Goal: Task Accomplishment & Management: Manage account settings

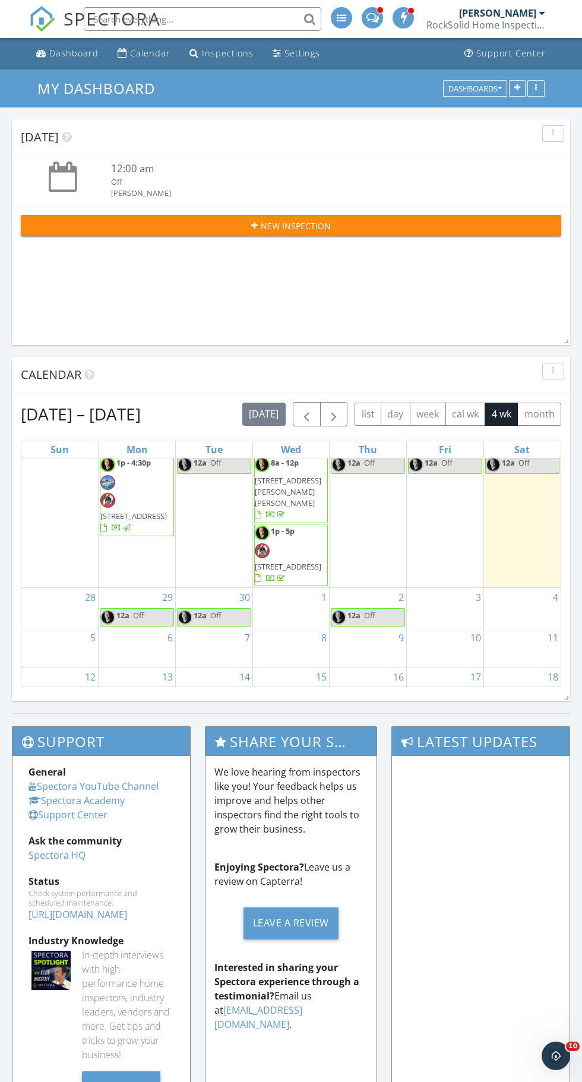
scroll to position [22, 0]
click at [247, 609] on link "12a Off" at bounding box center [214, 618] width 74 height 18
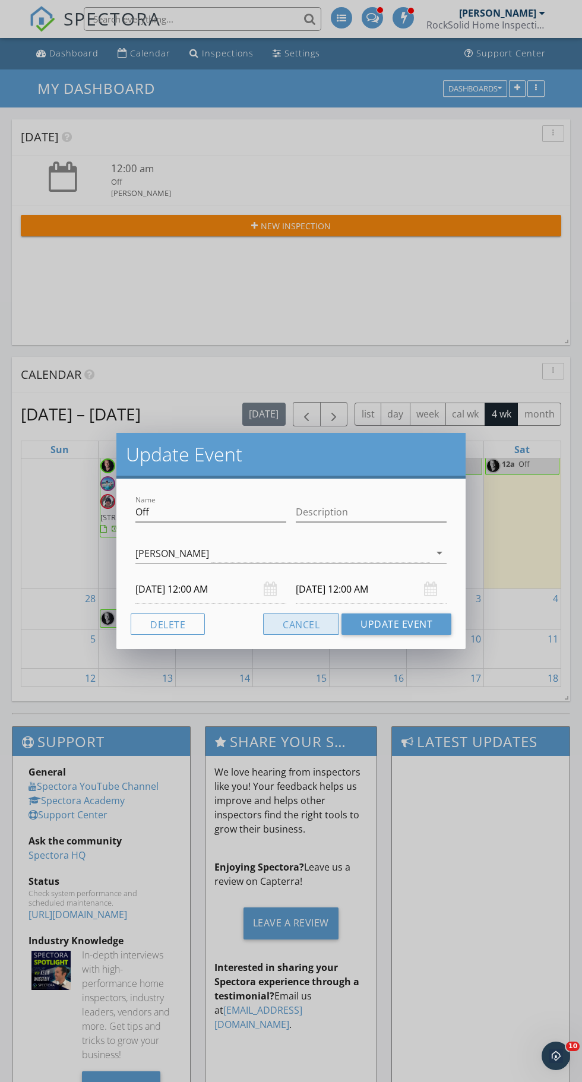
click at [285, 630] on button "Cancel" at bounding box center [301, 623] width 76 height 21
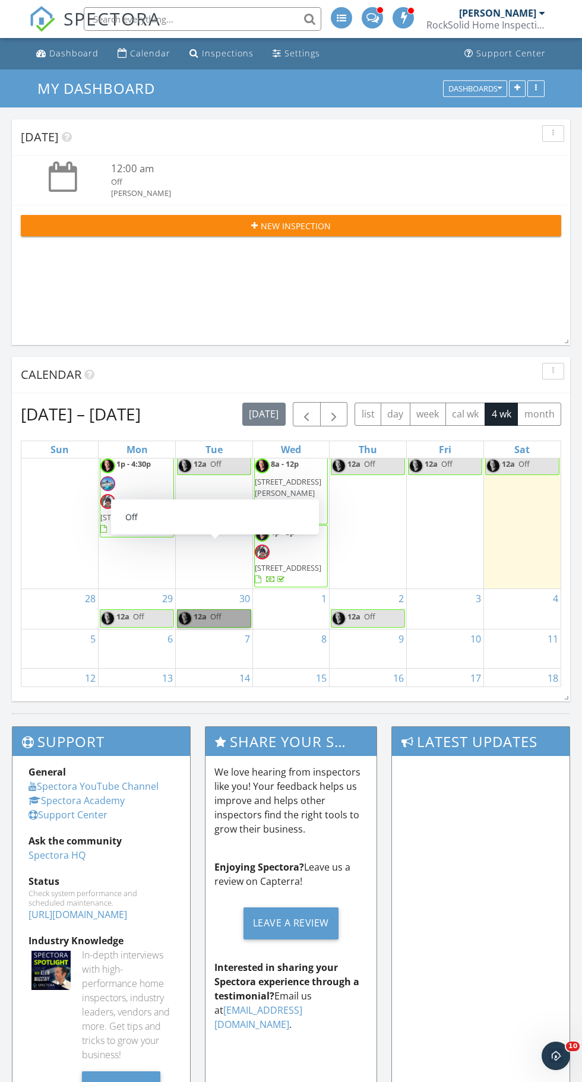
click at [216, 609] on link "12a Off" at bounding box center [214, 618] width 74 height 18
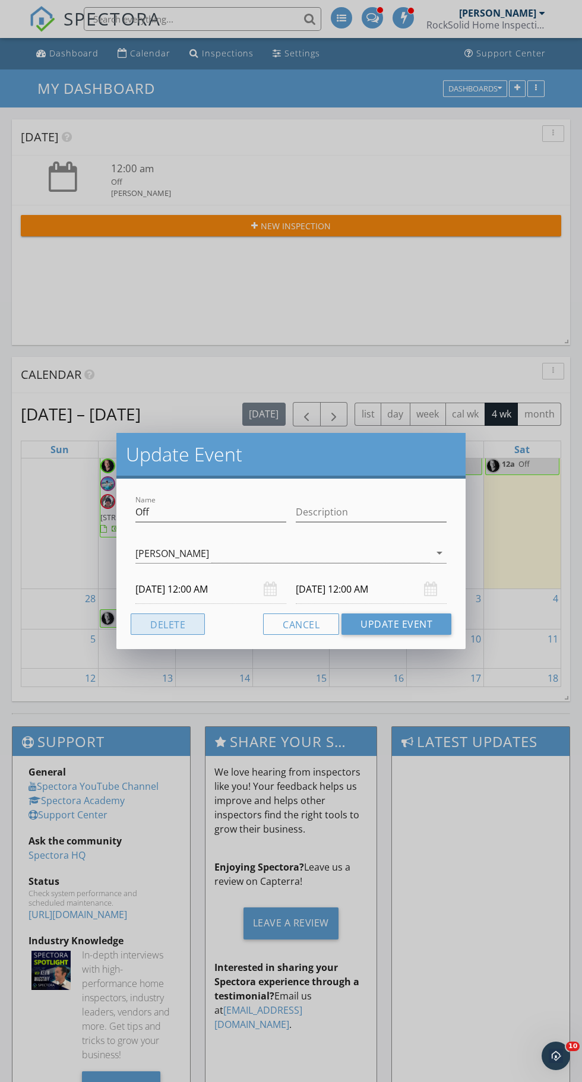
click at [179, 628] on button "Delete" at bounding box center [168, 623] width 74 height 21
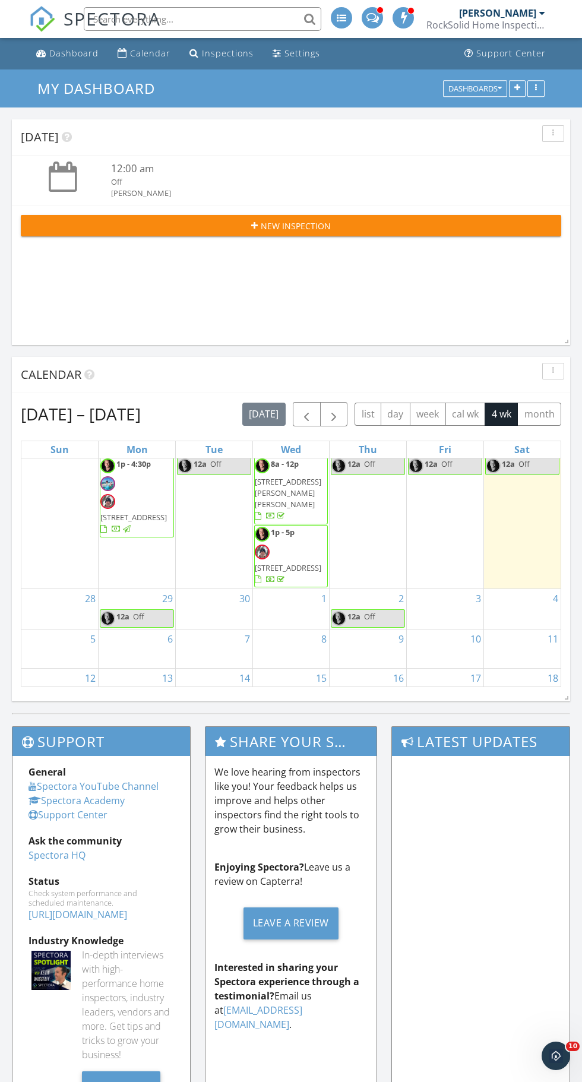
scroll to position [0, 0]
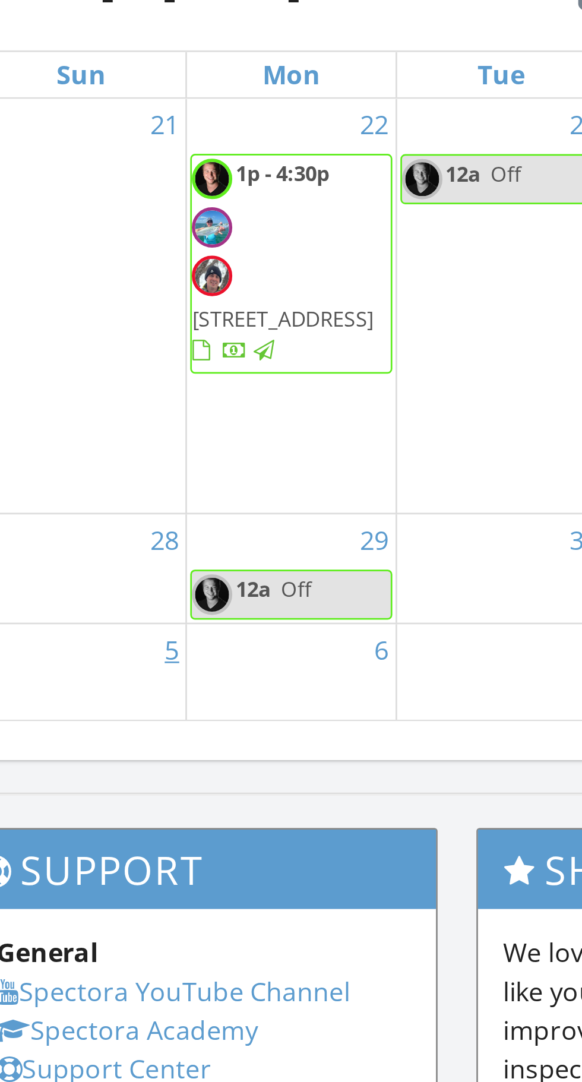
click at [90, 651] on link "5" at bounding box center [93, 660] width 10 height 19
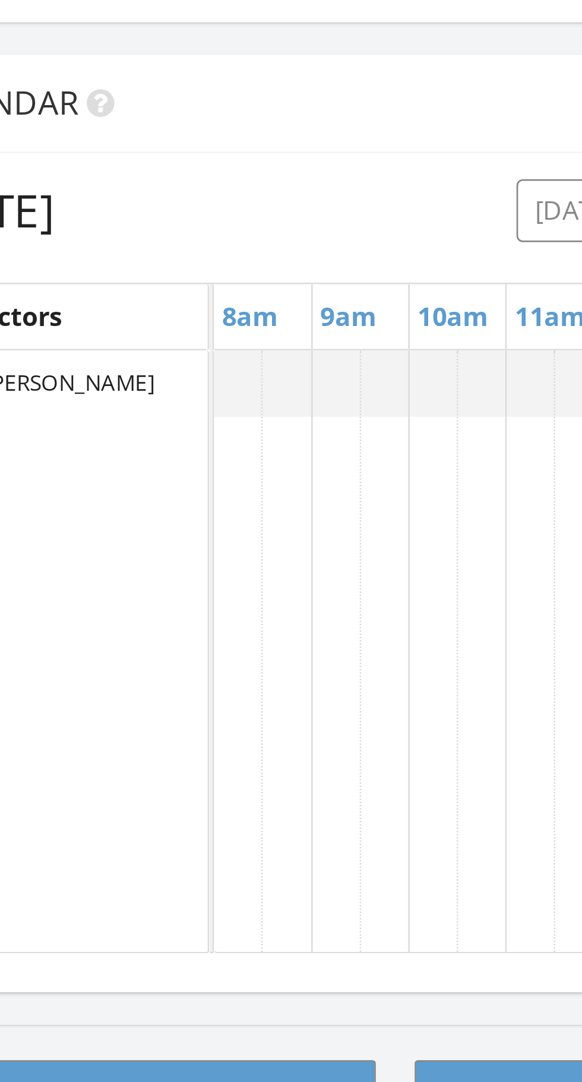
scroll to position [46, 0]
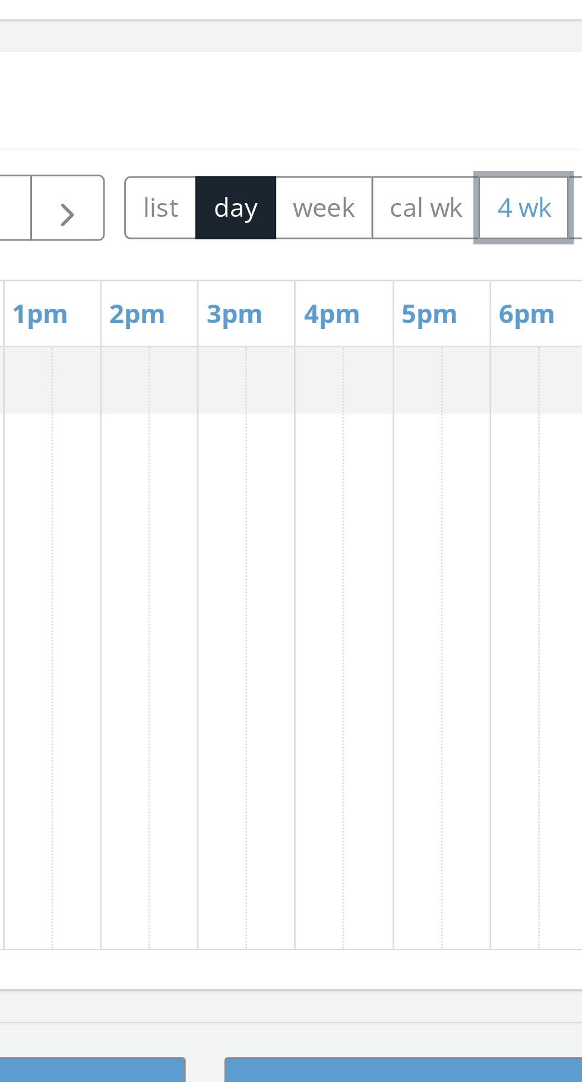
click at [496, 362] on button "4 wk" at bounding box center [501, 367] width 33 height 23
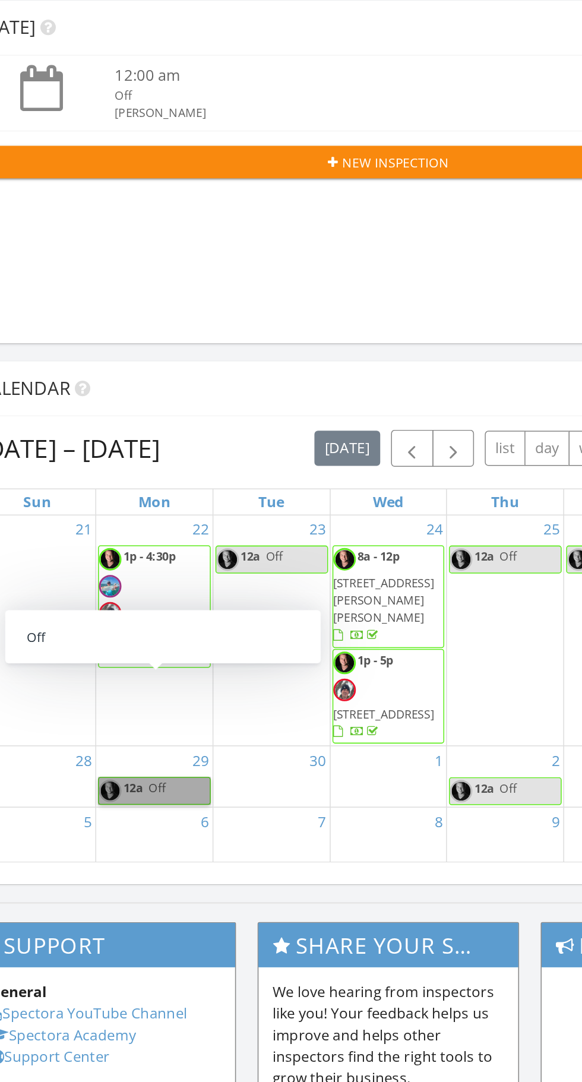
click at [141, 584] on link "12a Off" at bounding box center [137, 593] width 74 height 18
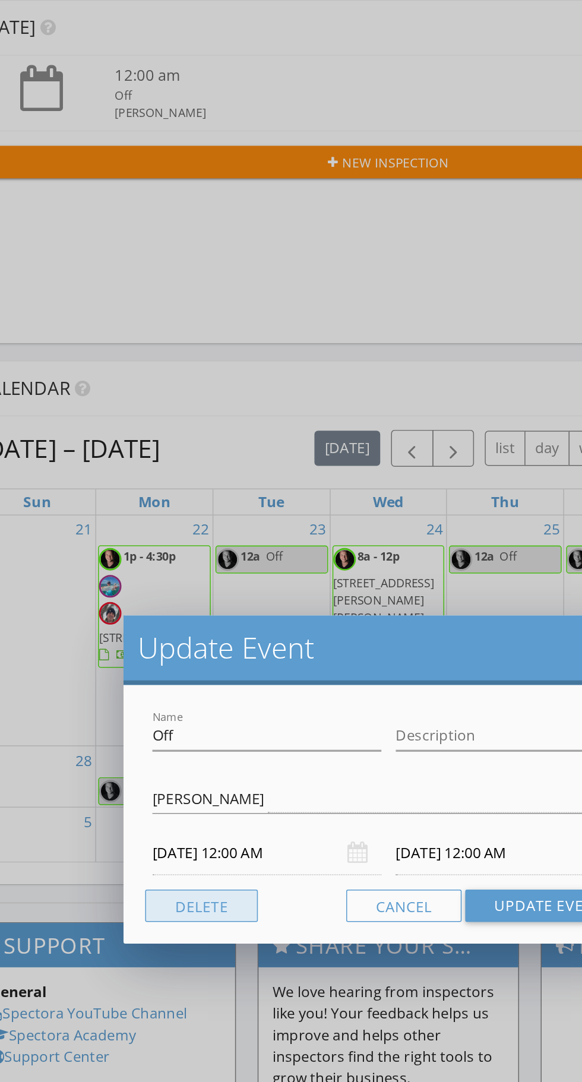
click at [160, 672] on button "Delete" at bounding box center [168, 669] width 74 height 21
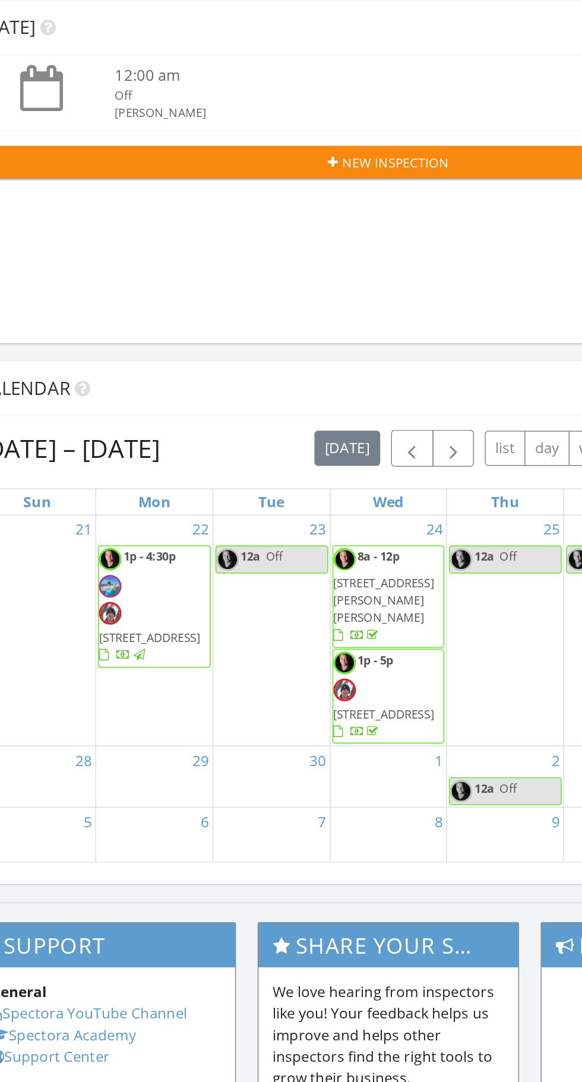
scroll to position [0, 0]
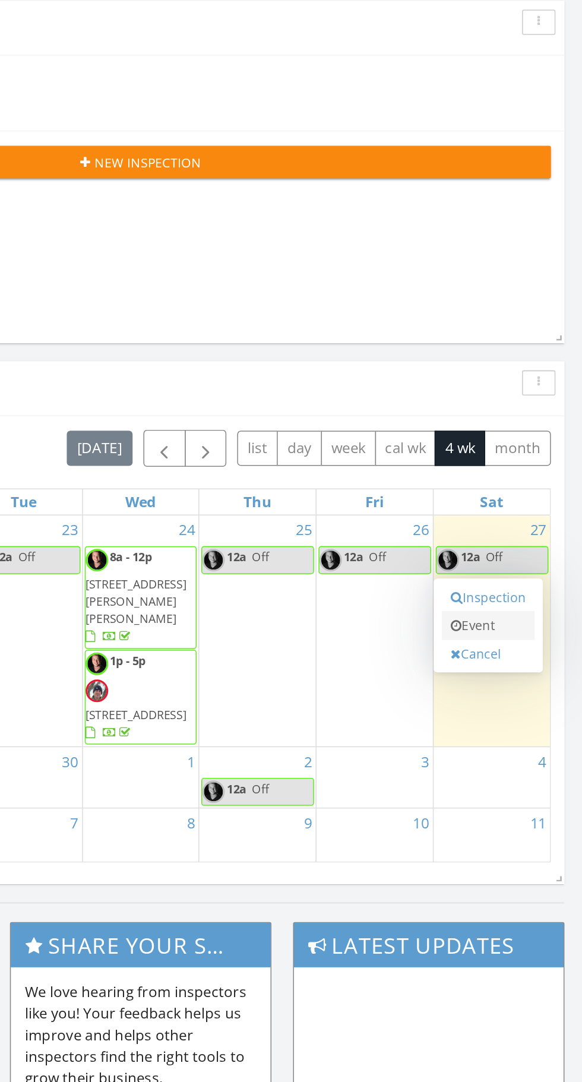
click at [536, 494] on link "Event" at bounding box center [519, 484] width 61 height 19
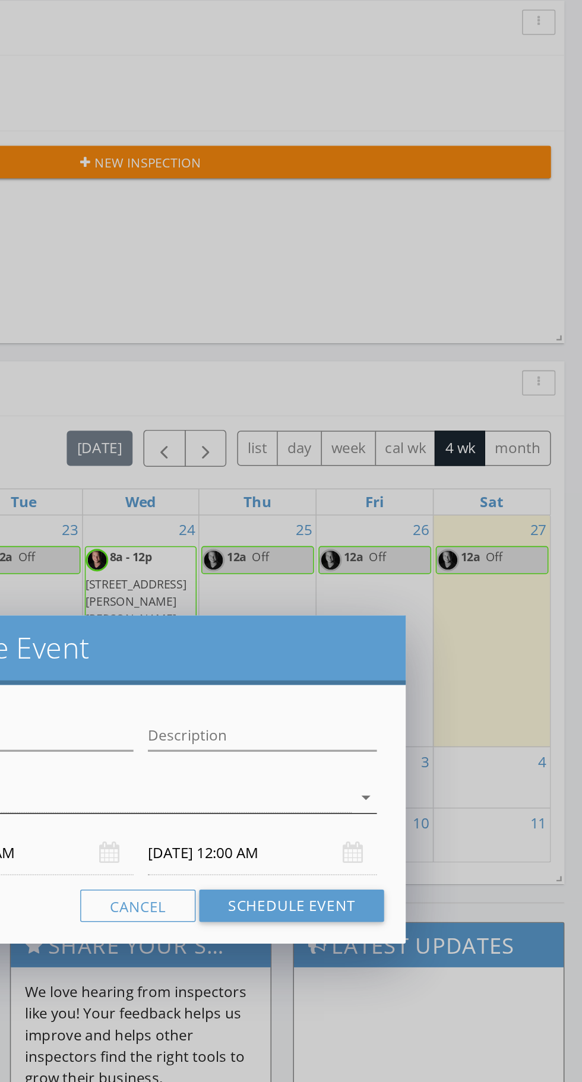
click at [418, 608] on div "arrow_drop_down" at bounding box center [290, 598] width 311 height 20
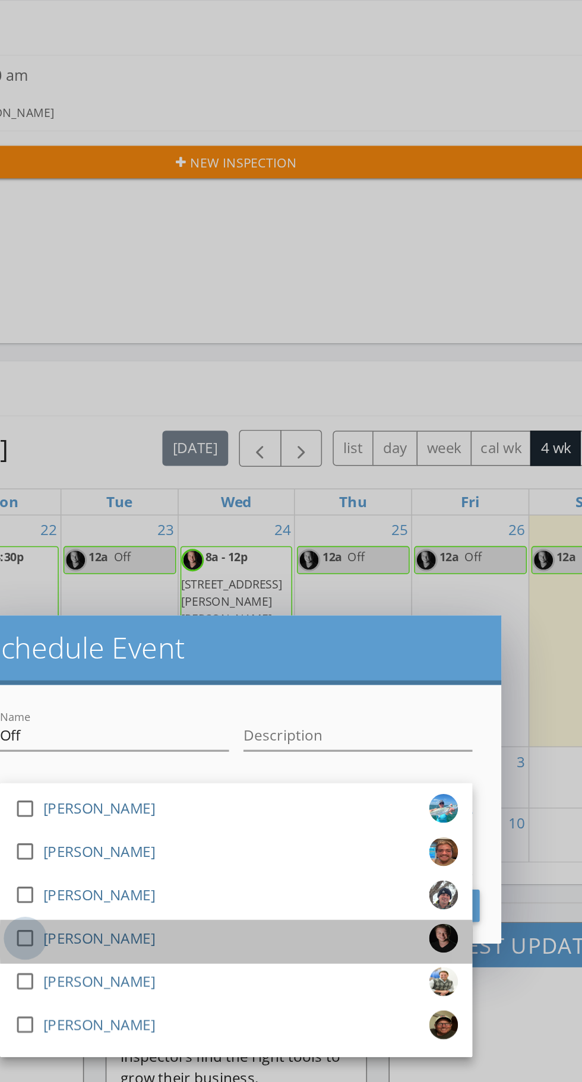
click at [152, 691] on div at bounding box center [152, 690] width 20 height 20
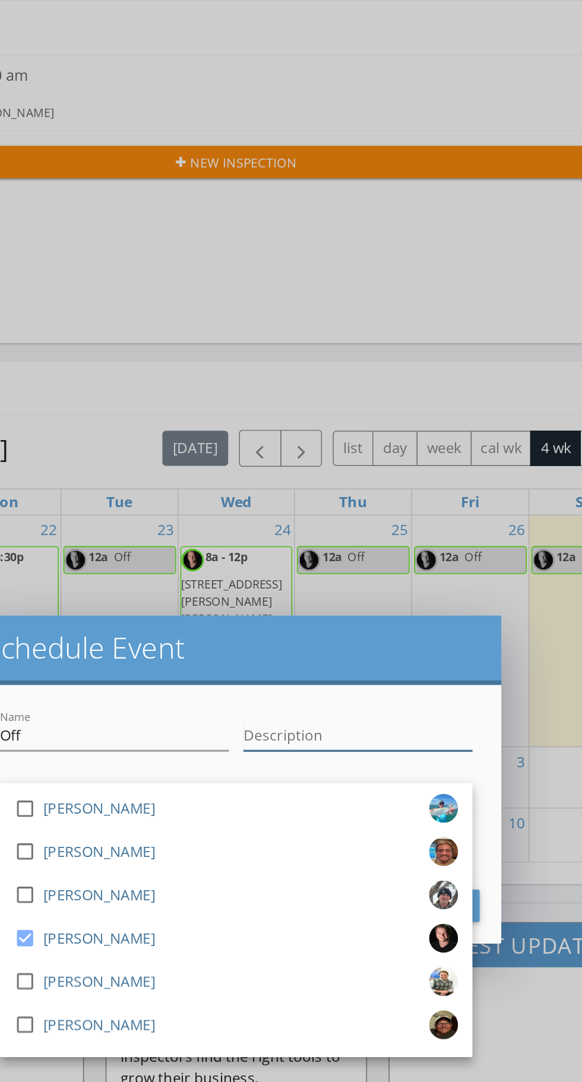
click at [343, 561] on input "Description" at bounding box center [371, 557] width 151 height 20
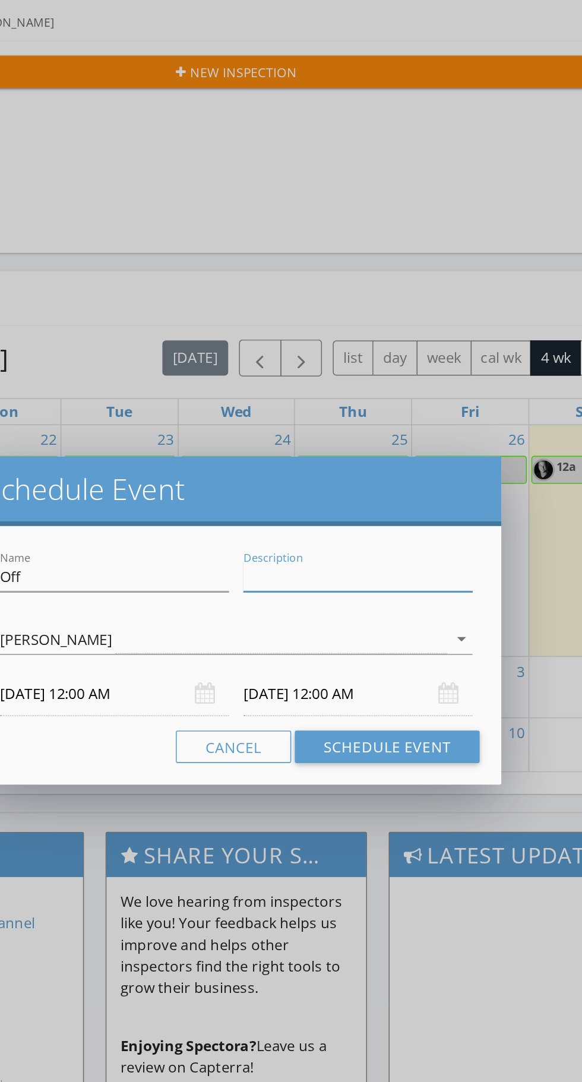
scroll to position [46, 0]
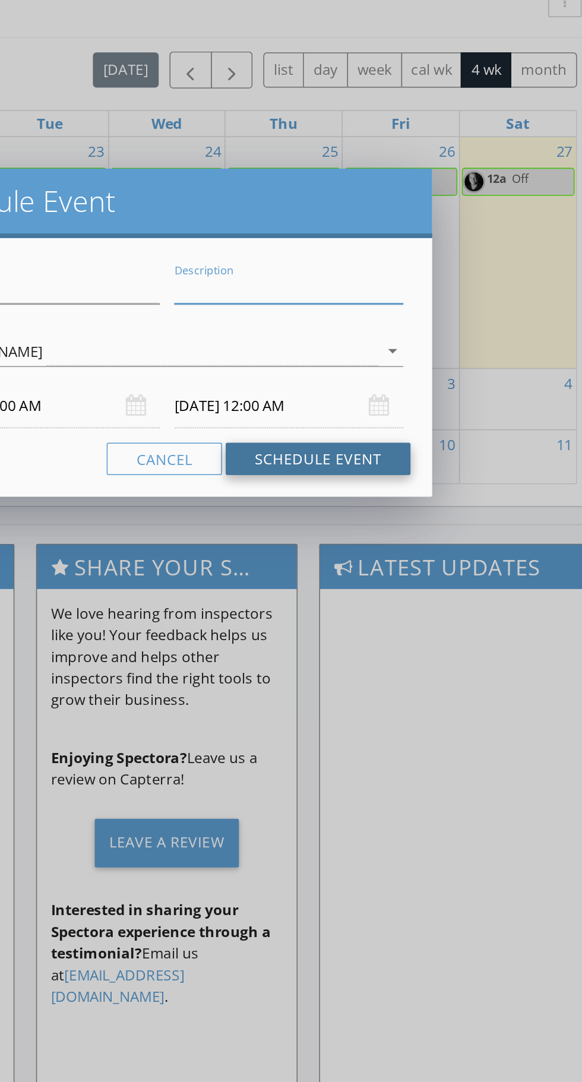
click at [401, 618] on button "Schedule Event" at bounding box center [391, 623] width 122 height 21
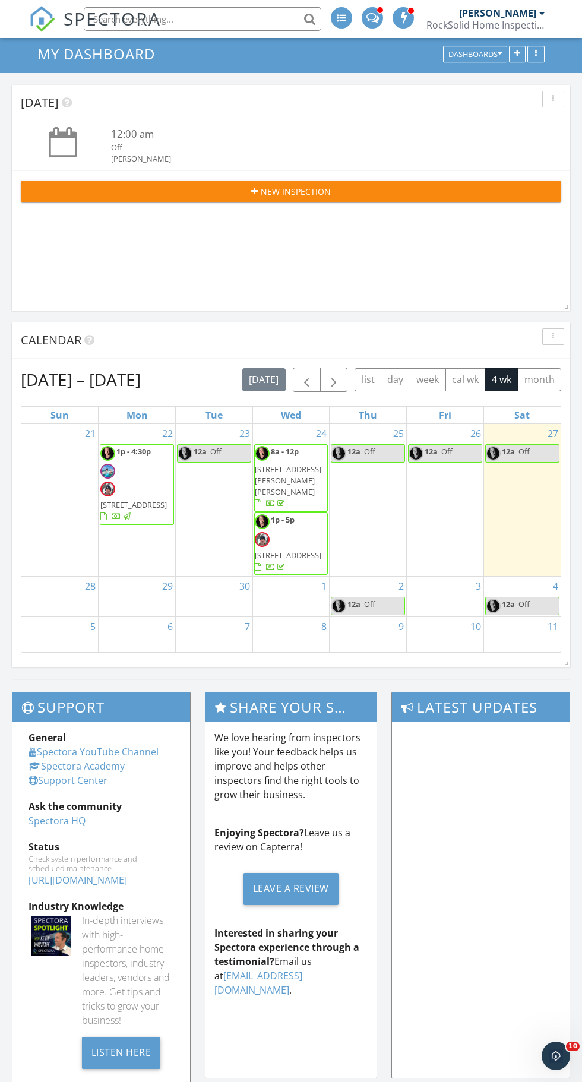
scroll to position [34, 0]
